Goal: Transaction & Acquisition: Book appointment/travel/reservation

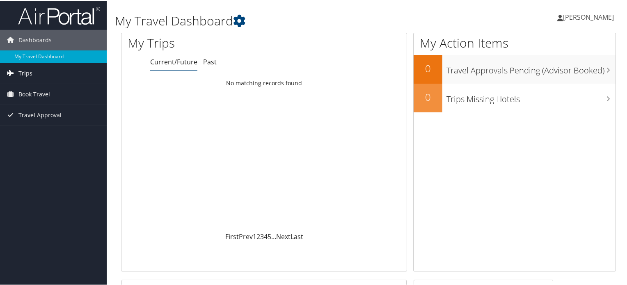
click at [28, 74] on span "Trips" at bounding box center [25, 72] width 14 height 21
click at [23, 55] on link "My Travel Dashboard" at bounding box center [53, 56] width 107 height 12
click at [30, 95] on span "Book Travel" at bounding box center [34, 93] width 32 height 21
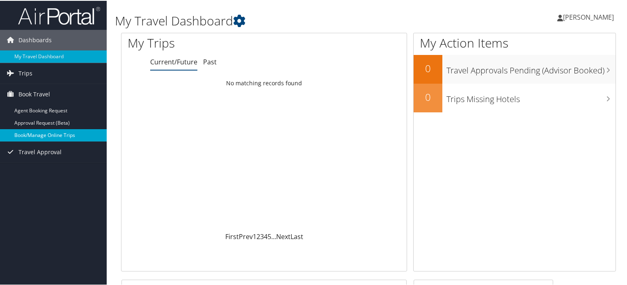
click at [36, 134] on link "Book/Manage Online Trips" at bounding box center [53, 134] width 107 height 12
click at [38, 135] on link "Book/Manage Online Trips" at bounding box center [53, 134] width 107 height 12
